Goal: Task Accomplishment & Management: Use online tool/utility

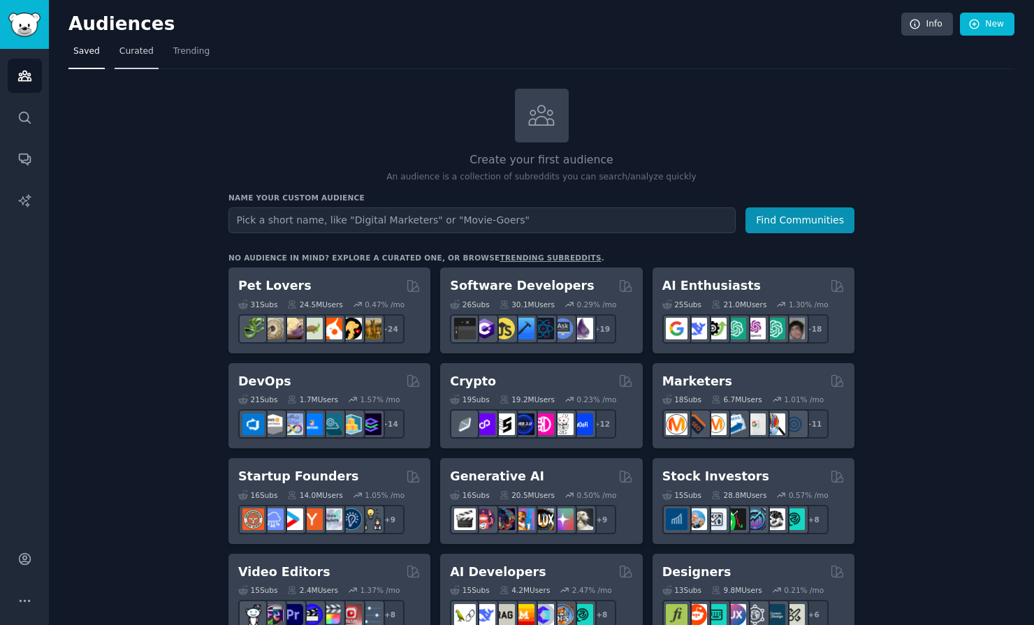
click at [140, 52] on span "Curated" at bounding box center [136, 51] width 34 height 13
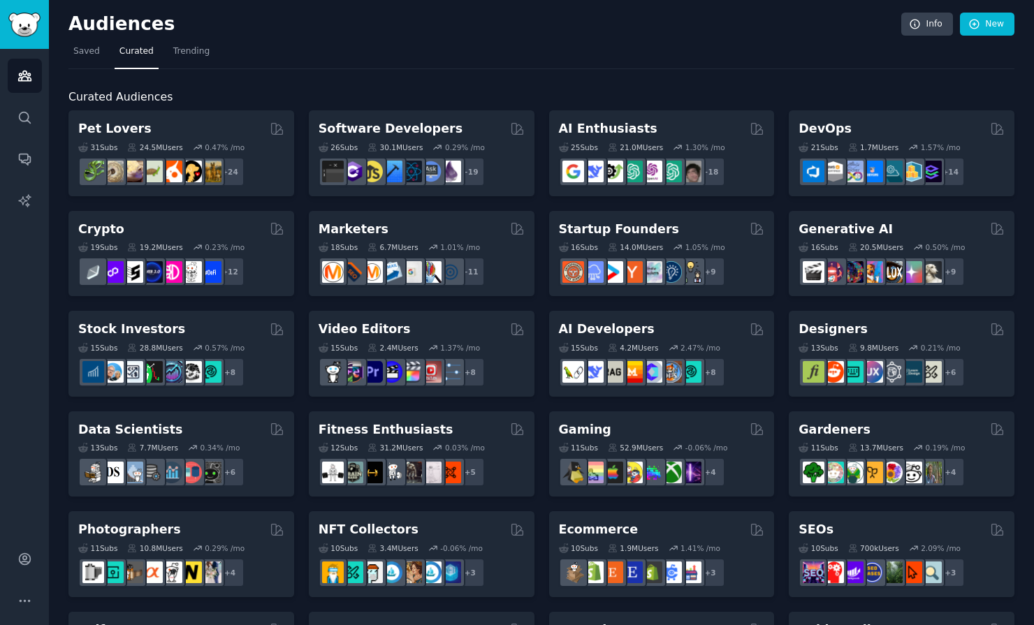
scroll to position [7, 0]
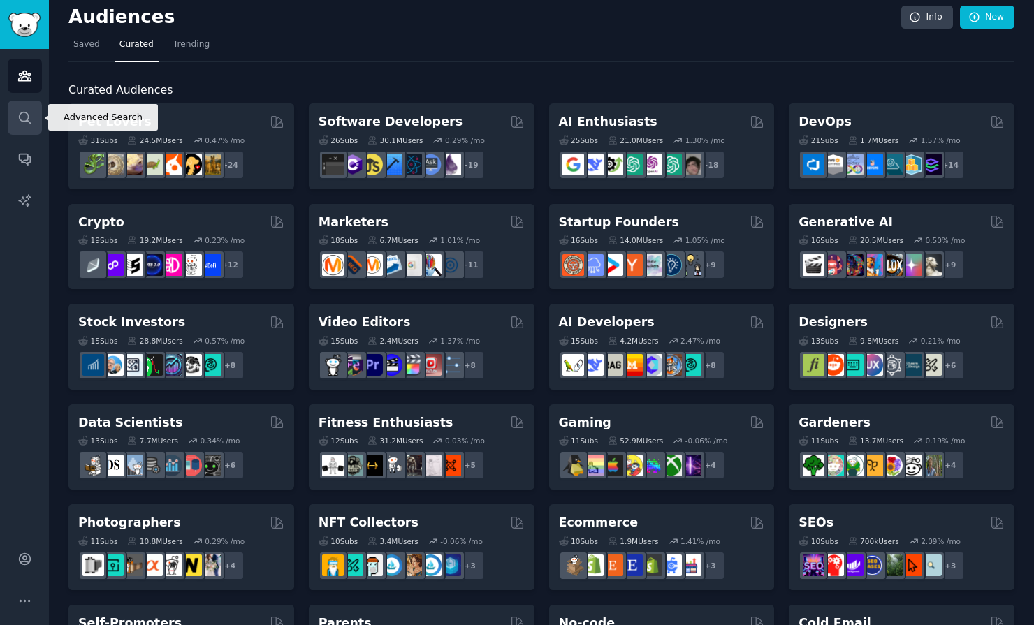
click at [28, 119] on icon "Sidebar" at bounding box center [24, 117] width 15 height 15
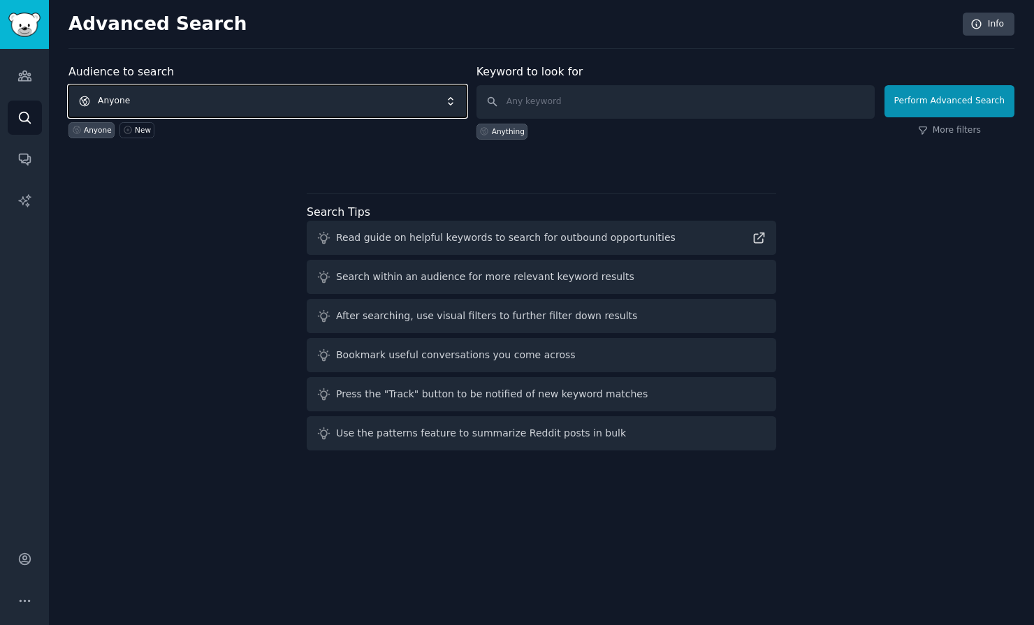
click at [203, 108] on span "Anyone" at bounding box center [267, 101] width 398 height 32
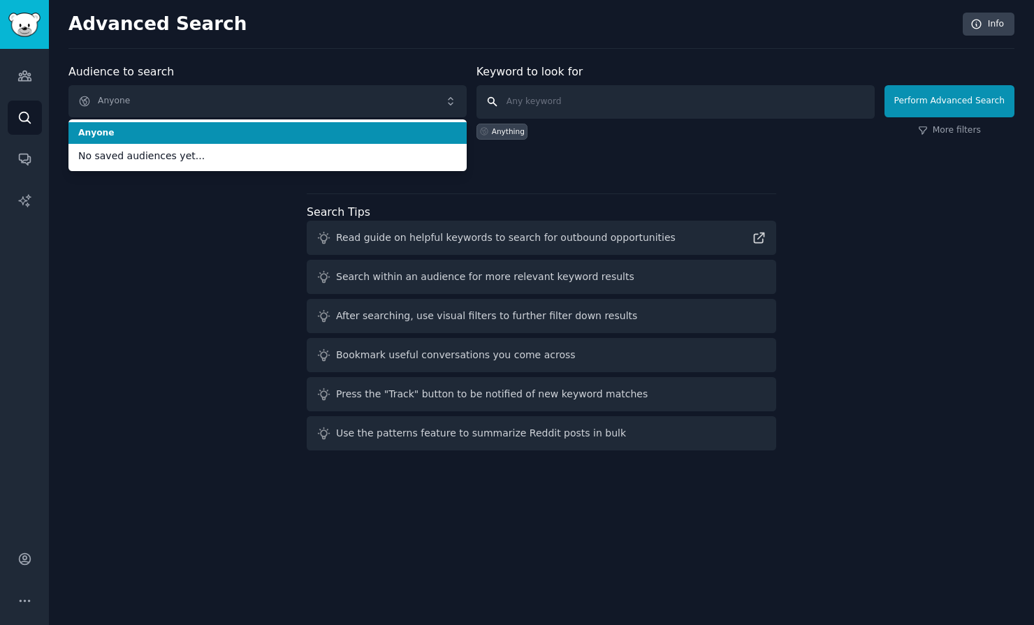
click at [597, 99] on input "text" at bounding box center [676, 102] width 398 height 34
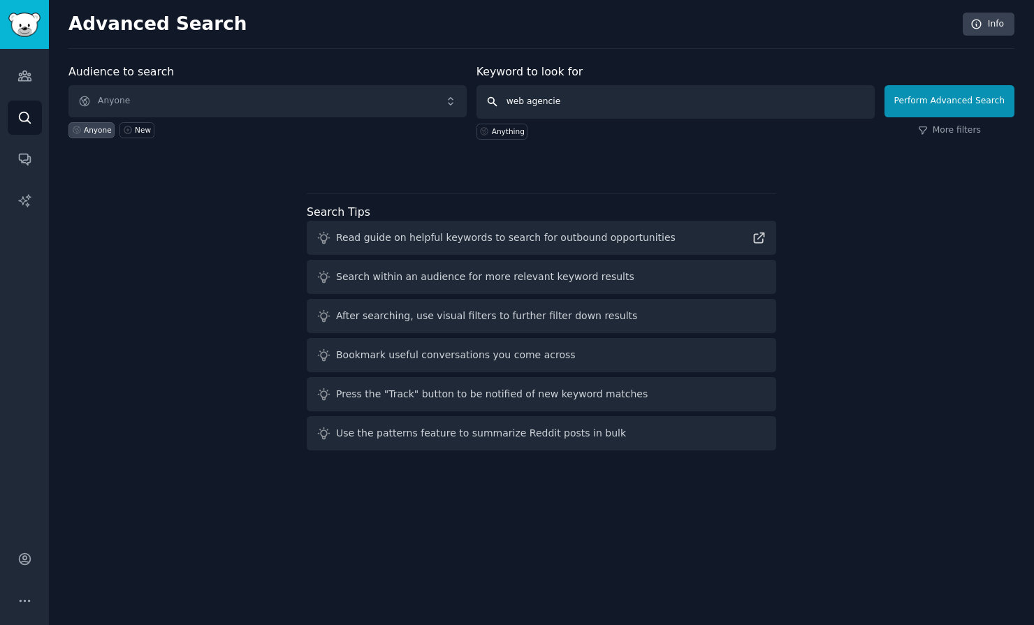
type input "web agencies"
click button "Perform Advanced Search" at bounding box center [950, 101] width 130 height 32
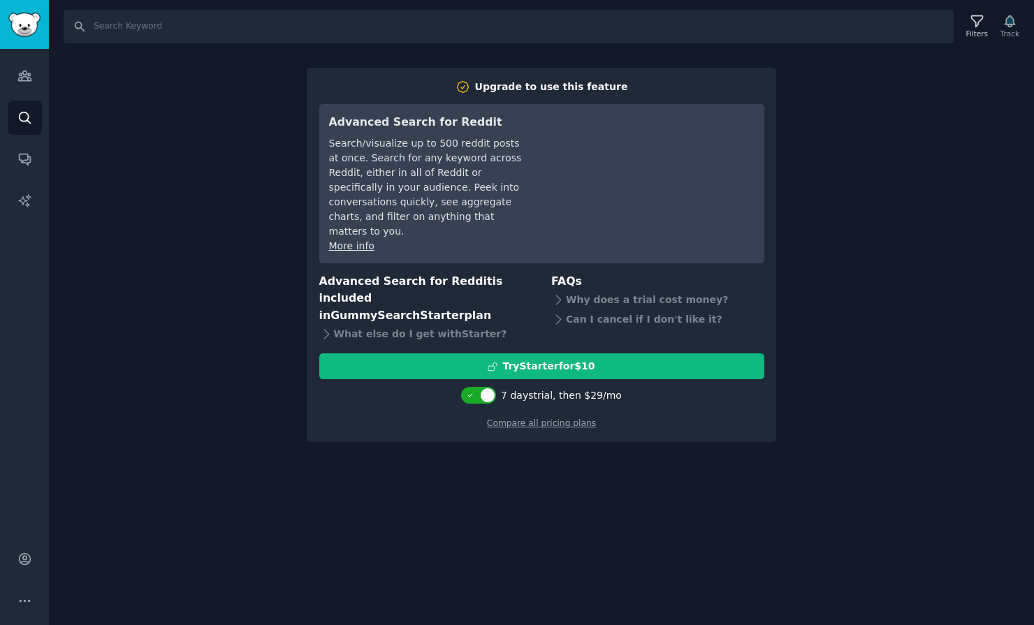
click at [263, 147] on div "Search Filters Track Upgrade to use this feature Advanced Search for Reddit Sea…" at bounding box center [541, 312] width 985 height 625
click at [14, 75] on link "Audiences" at bounding box center [25, 76] width 34 height 34
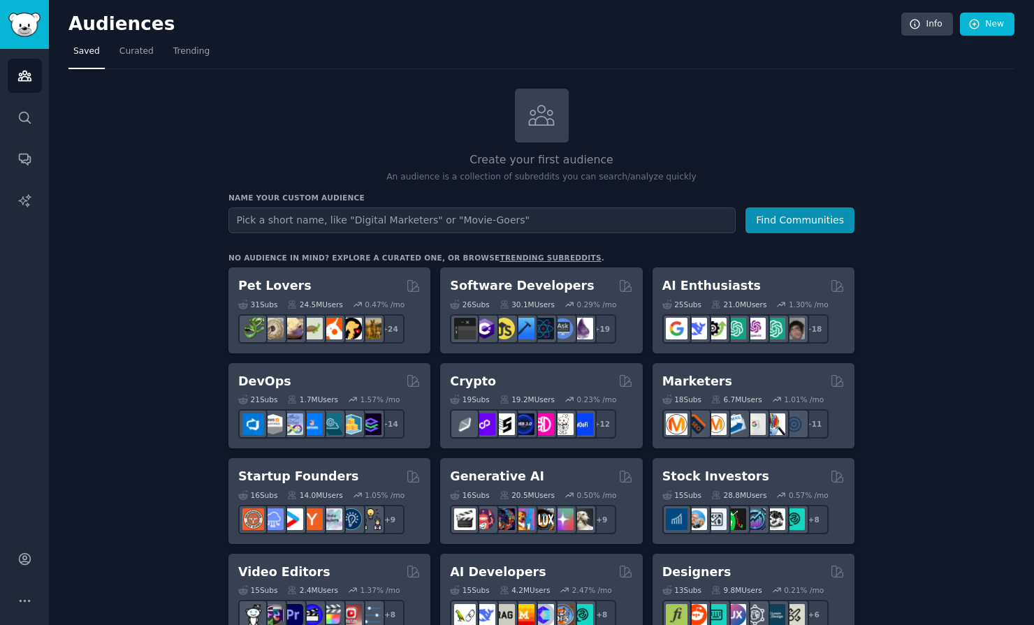
scroll to position [7, 0]
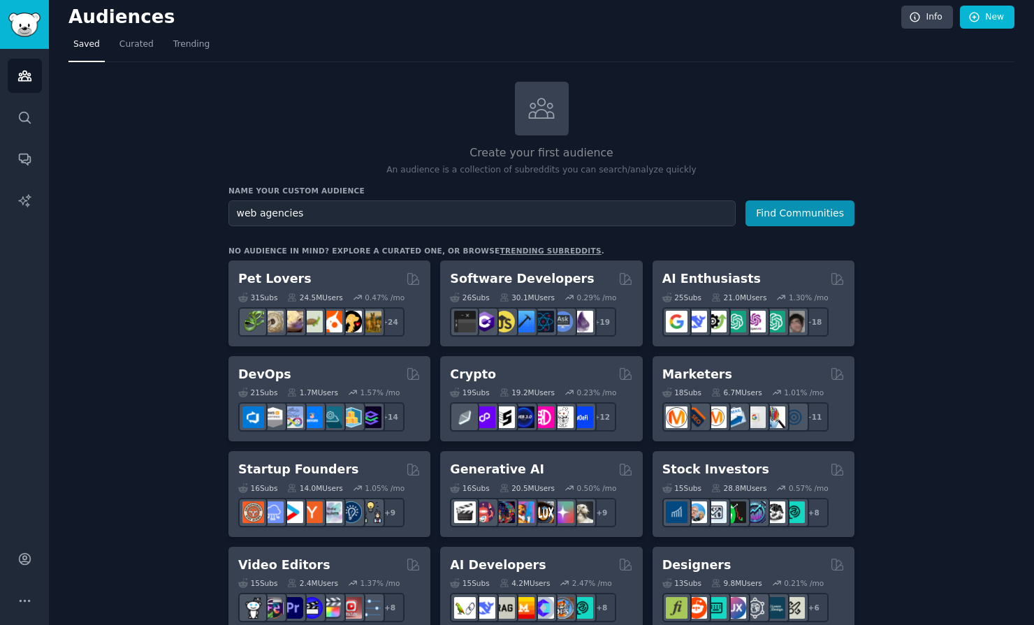
type input "web agencies"
click at [746, 201] on button "Find Communities" at bounding box center [800, 214] width 109 height 26
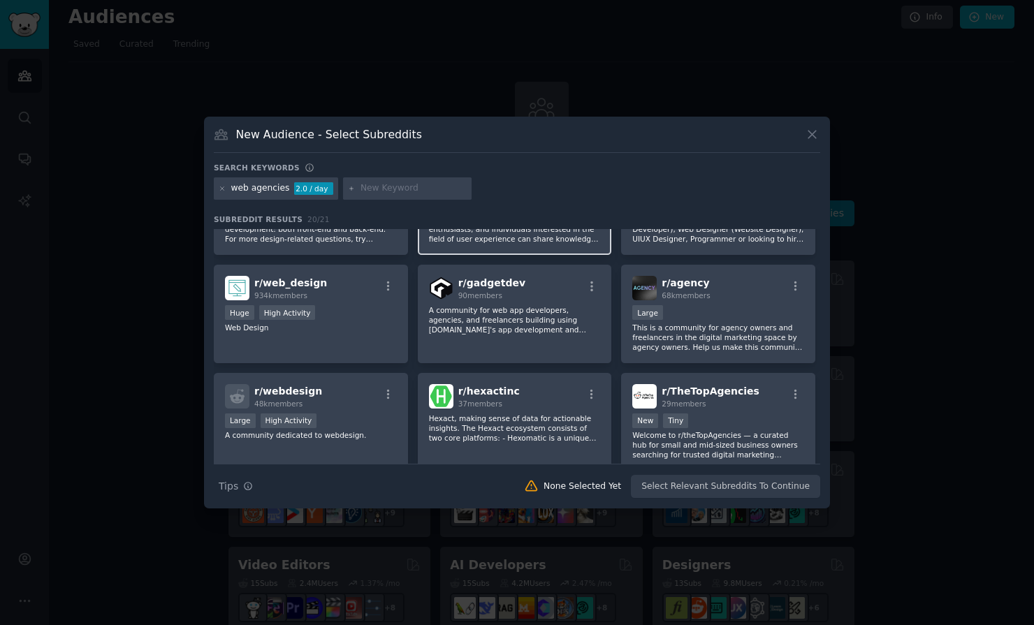
scroll to position [75, 0]
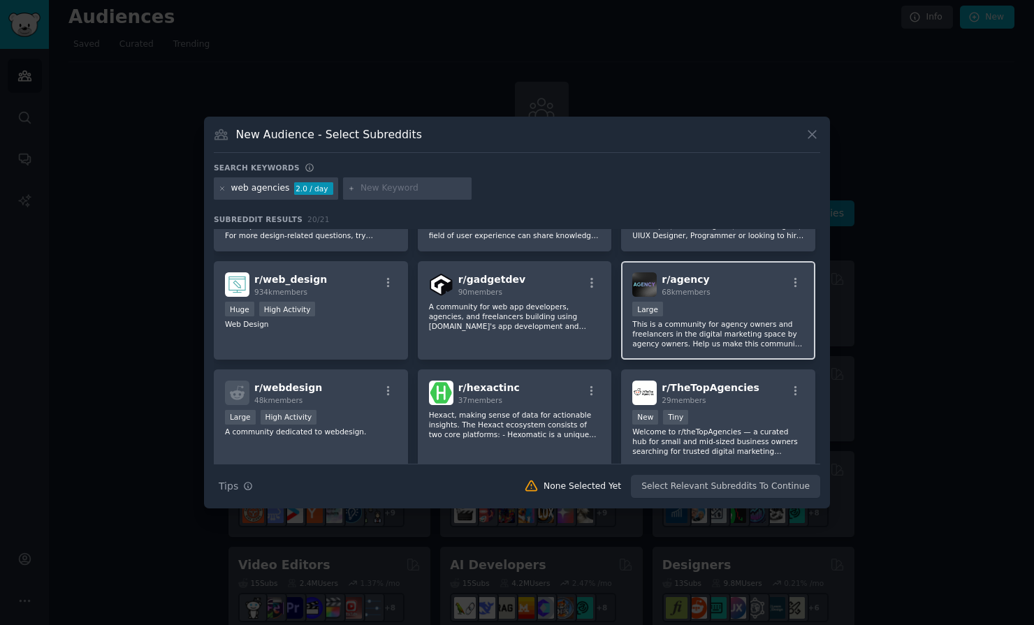
click at [679, 283] on span "r/ agency" at bounding box center [686, 279] width 48 height 11
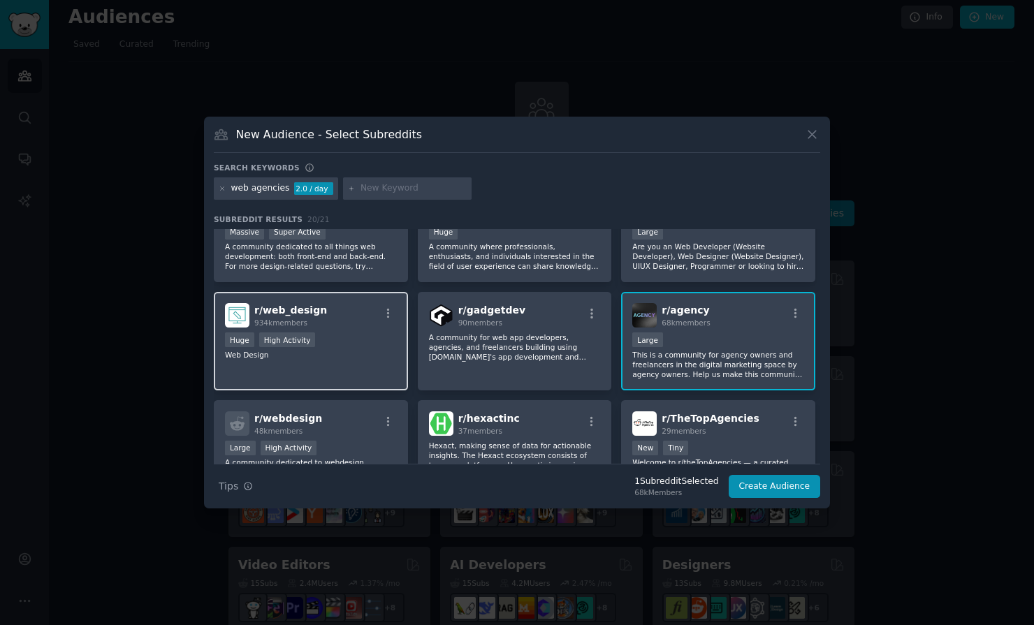
scroll to position [0, 0]
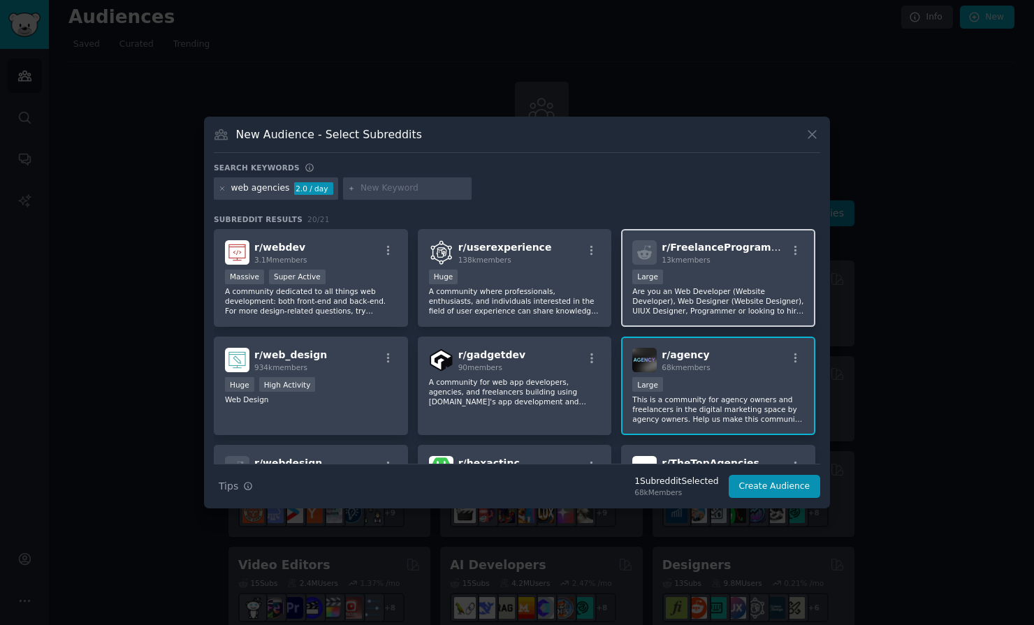
click at [699, 243] on span "r/ FreelanceProgramming" at bounding box center [730, 247] width 137 height 11
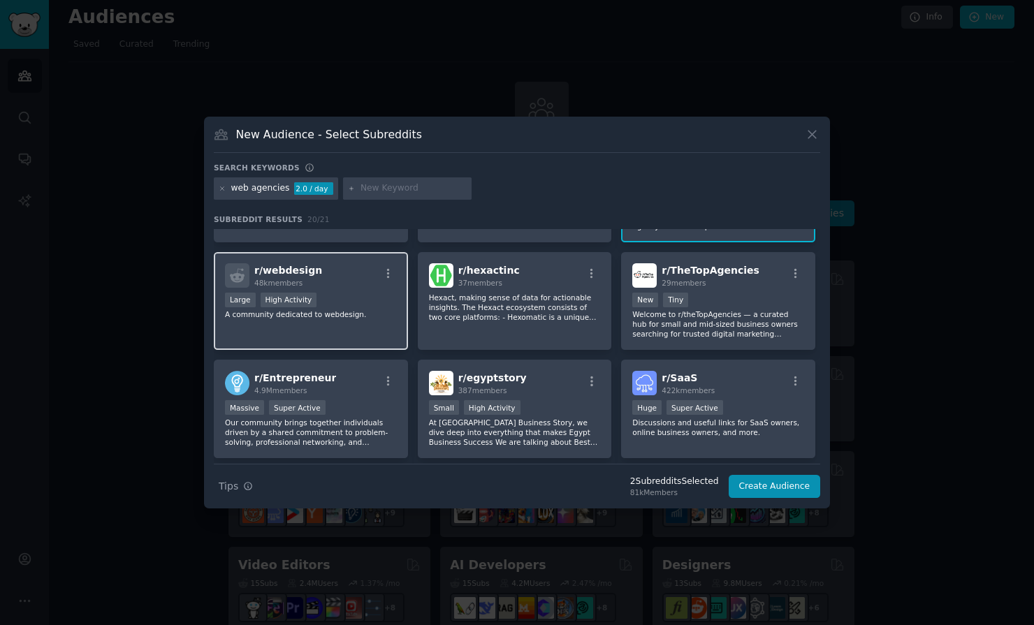
scroll to position [196, 0]
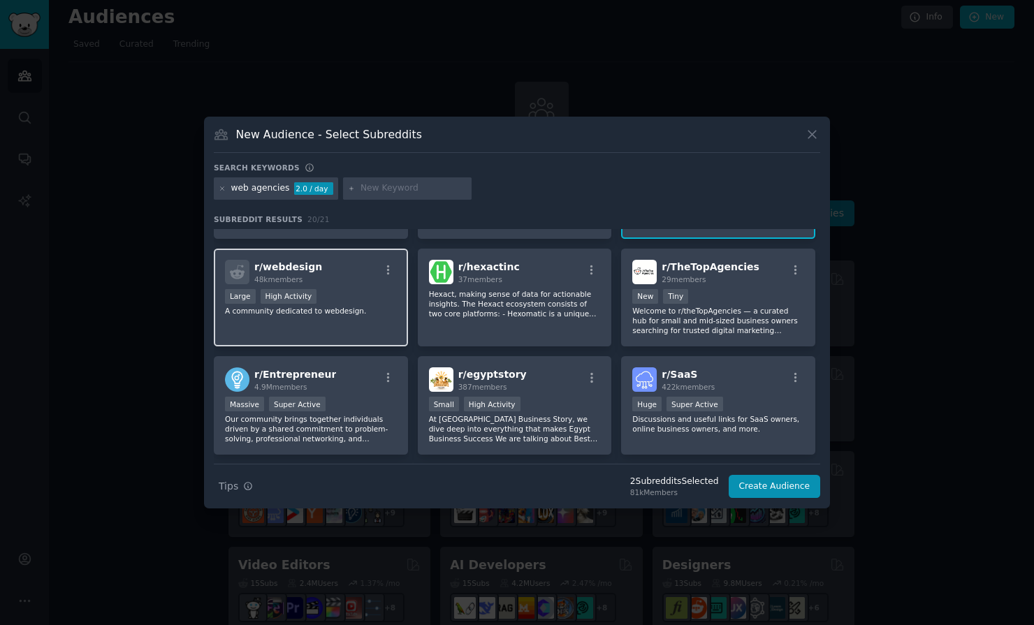
click at [339, 306] on p "A community dedicated to webdesign." at bounding box center [311, 311] width 172 height 10
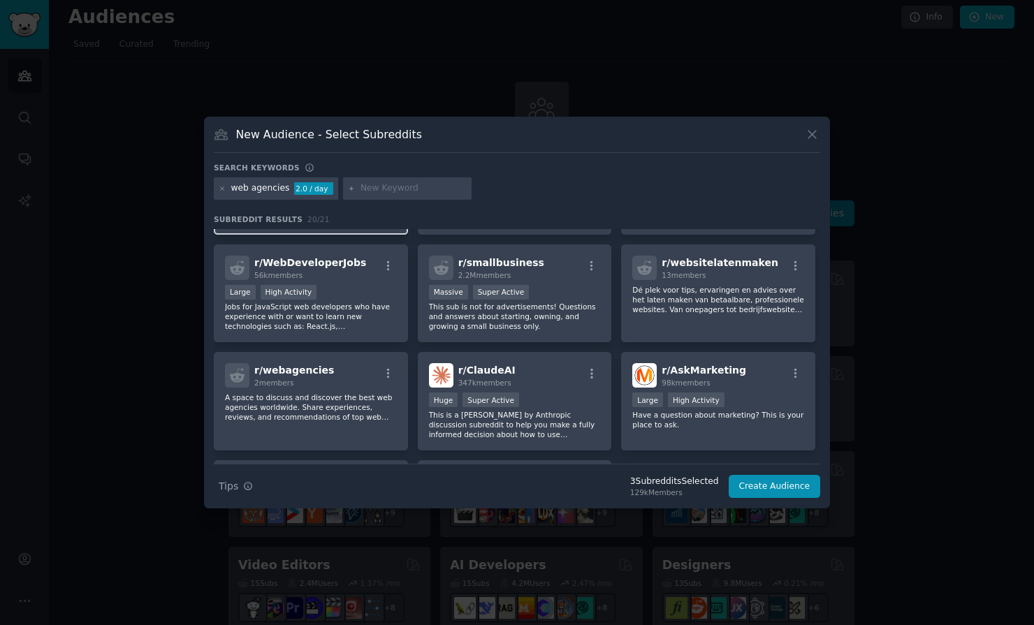
scroll to position [418, 0]
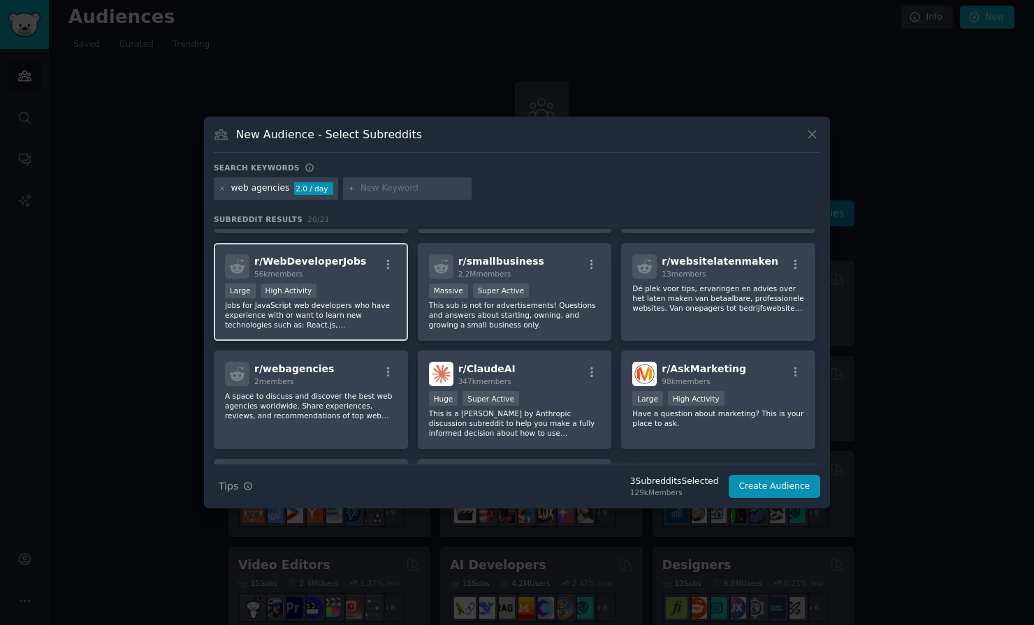
click at [351, 312] on p "Jobs for JavaScript web developers who have experience with or want to learn ne…" at bounding box center [311, 314] width 172 height 29
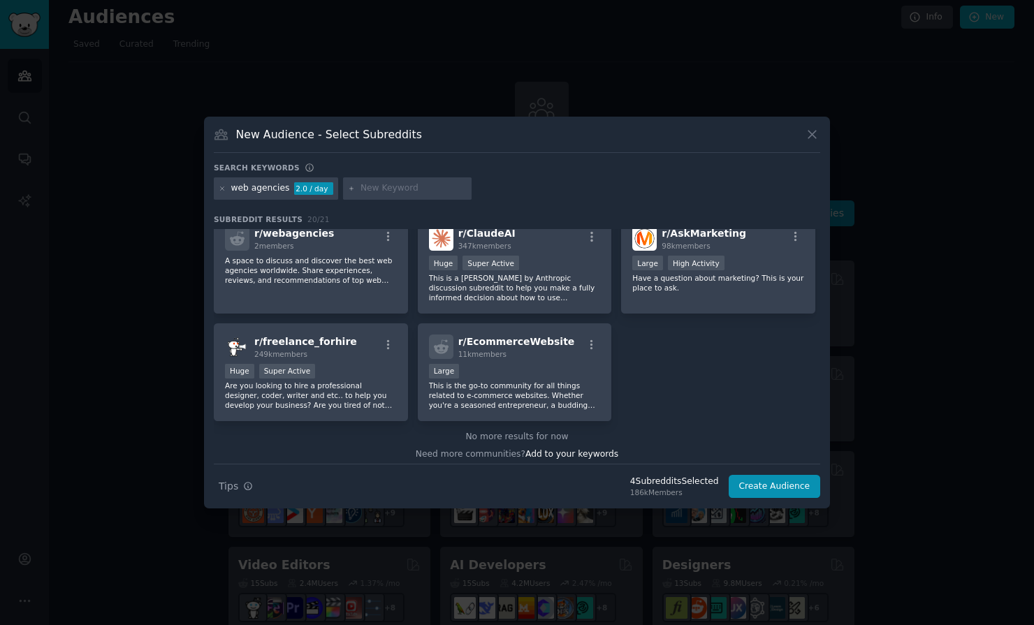
scroll to position [560, 0]
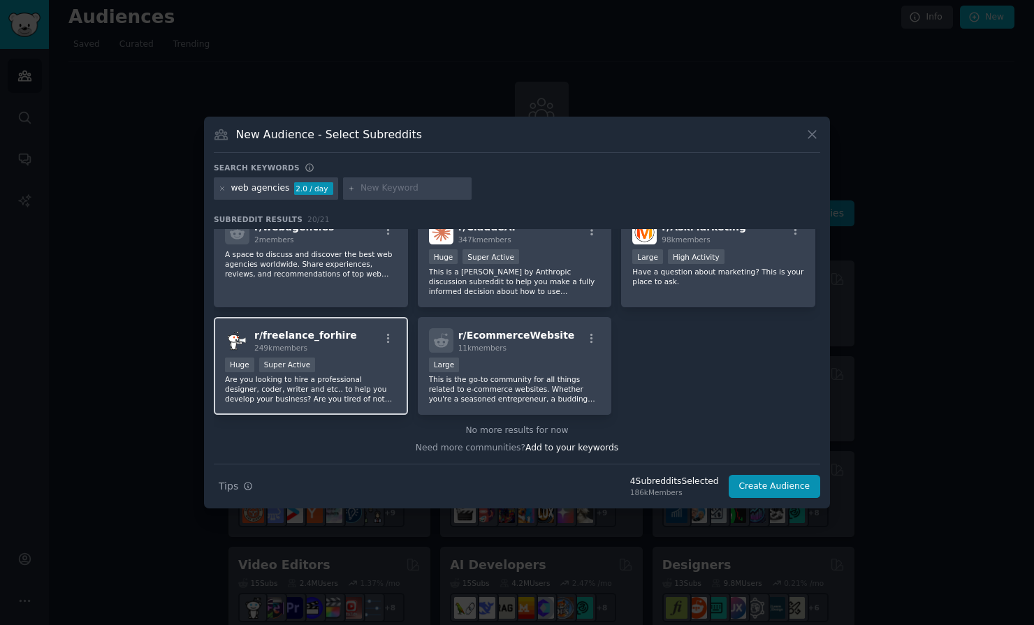
click at [340, 384] on p "Are you looking to hire a professional designer, coder, writer and etc.. to hel…" at bounding box center [311, 389] width 172 height 29
click at [770, 492] on button "Create Audience" at bounding box center [775, 487] width 92 height 24
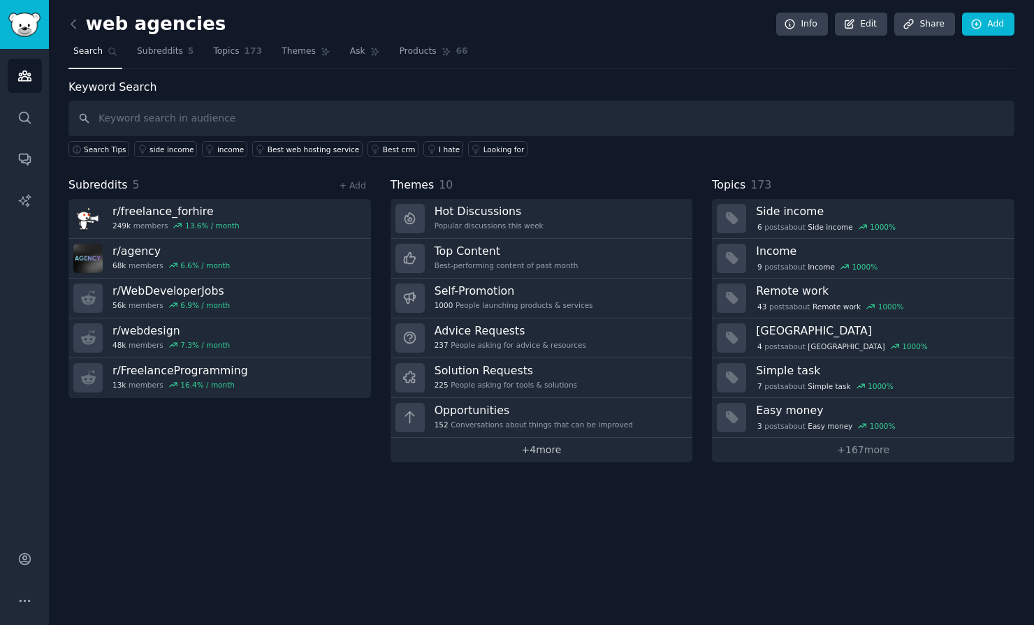
click at [551, 450] on link "+ 4 more" at bounding box center [542, 450] width 303 height 24
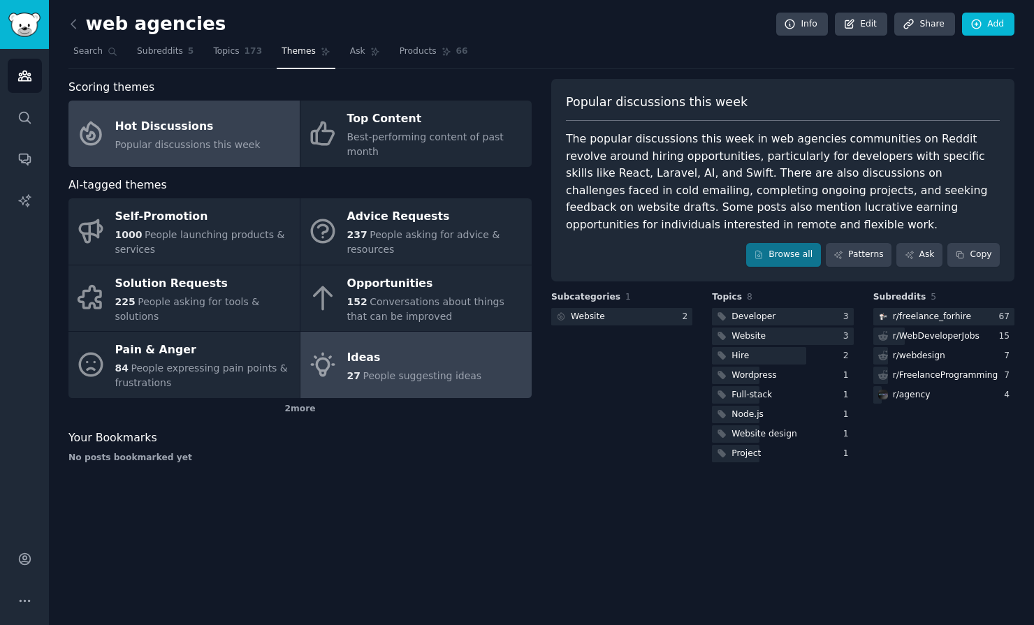
click at [358, 347] on div "Ideas" at bounding box center [414, 358] width 135 height 22
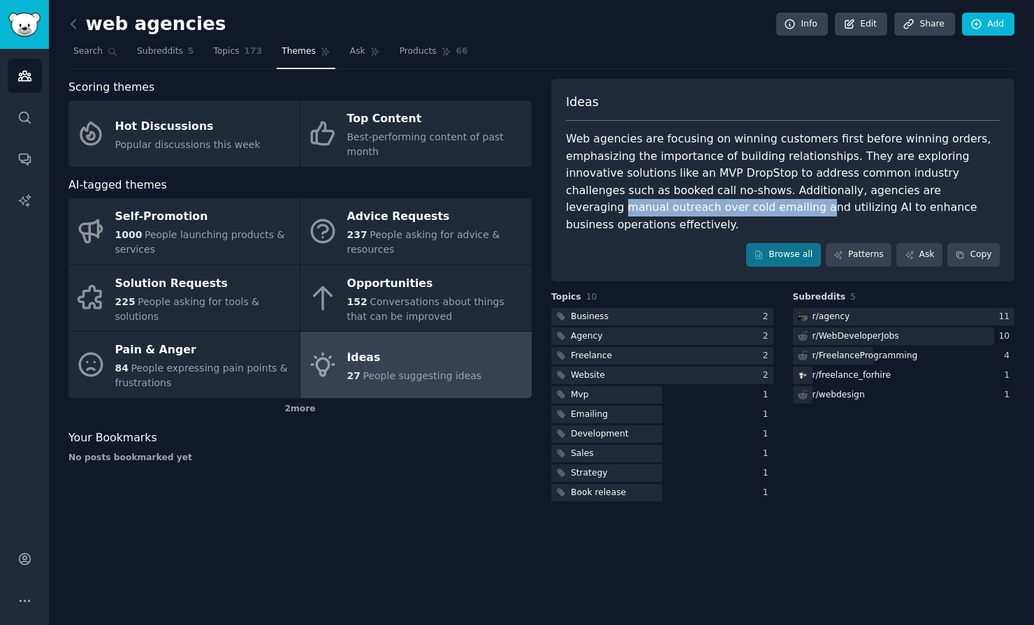
drag, startPoint x: 885, startPoint y: 191, endPoint x: 614, endPoint y: 212, distance: 271.3
click at [614, 212] on div "Web agencies are focusing on winning customers first before winning orders, emp…" at bounding box center [783, 182] width 434 height 103
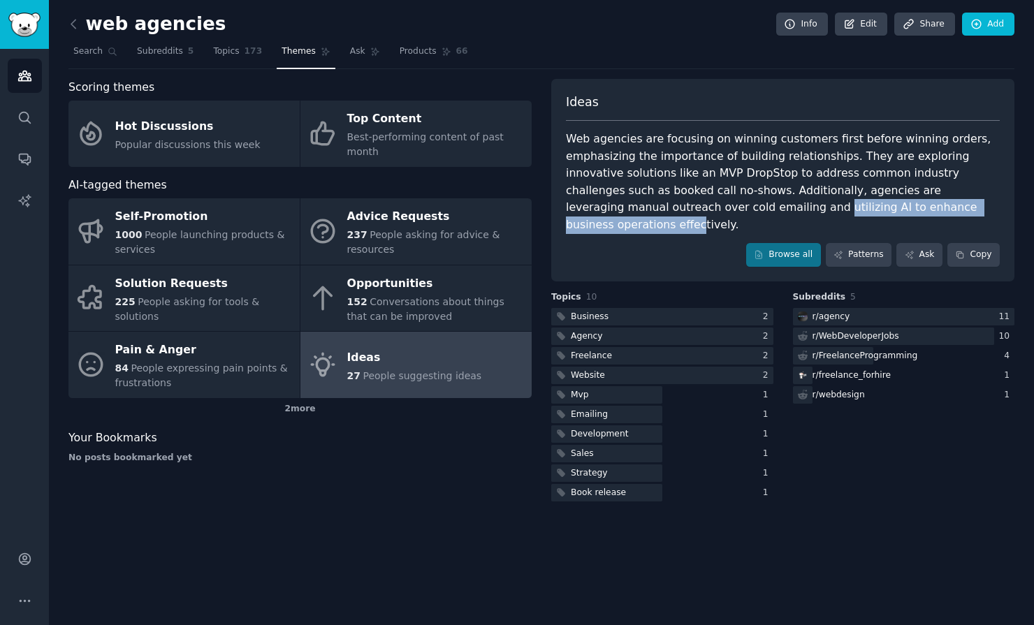
drag, startPoint x: 632, startPoint y: 208, endPoint x: 875, endPoint y: 205, distance: 243.2
click at [875, 205] on div "Web agencies are focusing on winning customers first before winning orders, emp…" at bounding box center [783, 182] width 434 height 103
click at [841, 184] on div "Web agencies are focusing on winning customers first before winning orders, emp…" at bounding box center [783, 182] width 434 height 103
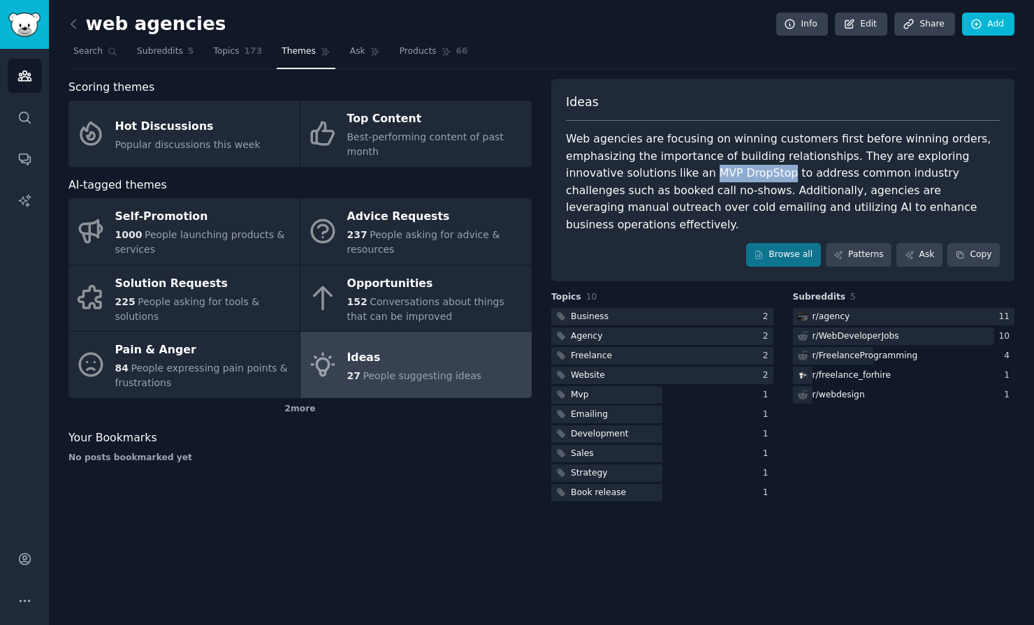
drag, startPoint x: 648, startPoint y: 173, endPoint x: 723, endPoint y: 172, distance: 74.1
click at [723, 172] on div "Web agencies are focusing on winning customers first before winning orders, emp…" at bounding box center [783, 182] width 434 height 103
copy div "MVP DropStop"
